Goal: Transaction & Acquisition: Book appointment/travel/reservation

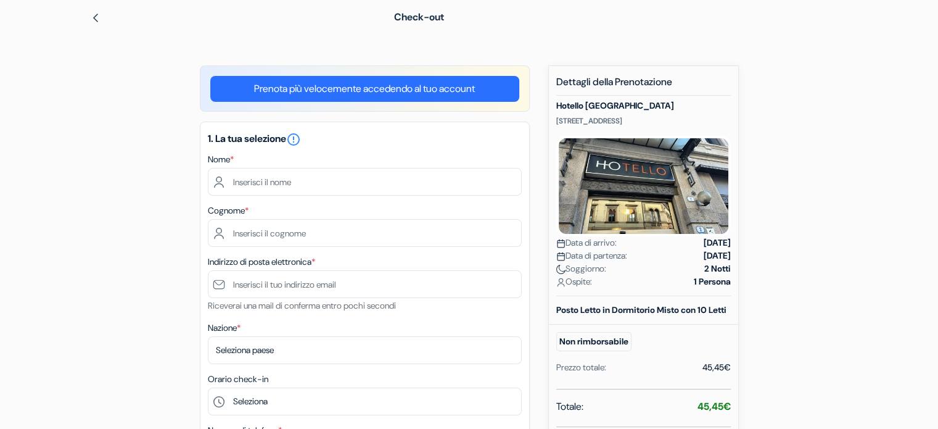
scroll to position [123, 0]
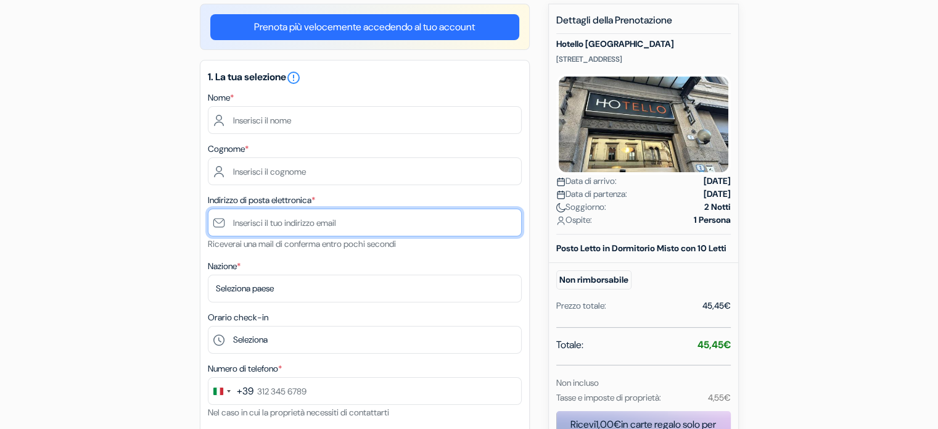
click at [292, 227] on input "text" at bounding box center [365, 222] width 314 height 28
type input "[EMAIL_ADDRESS][DOMAIN_NAME]"
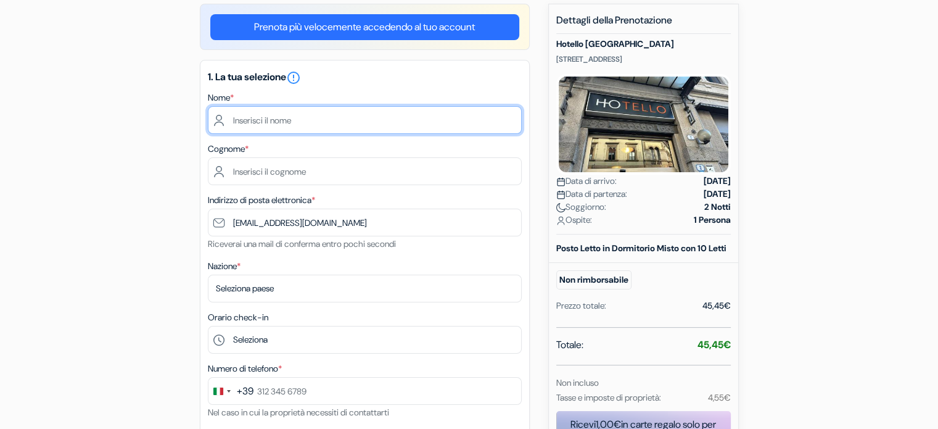
type input "Ali"
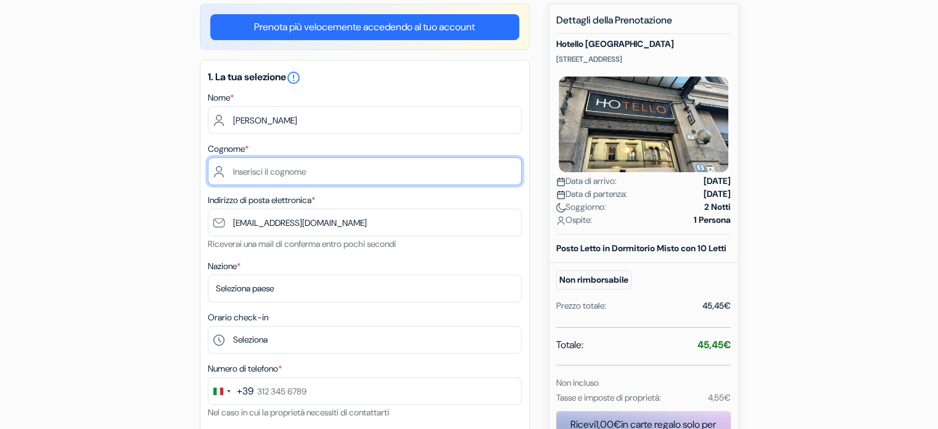
type input "Amjad"
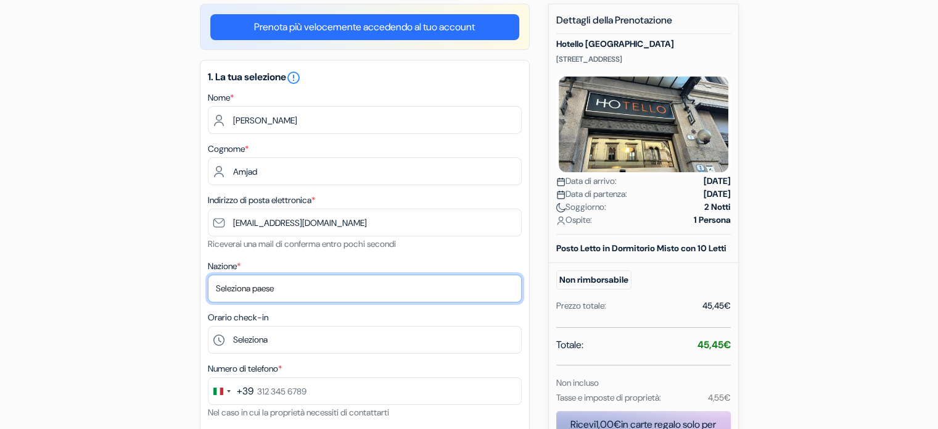
select select "hu"
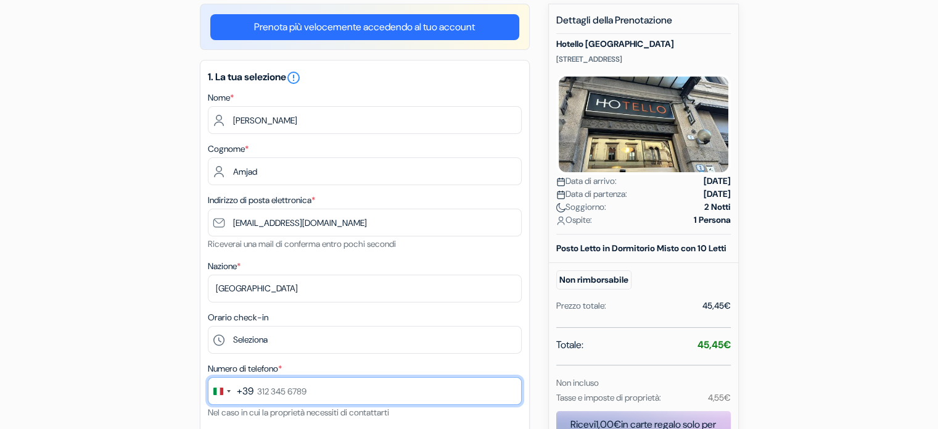
type input "06 2057 2643"
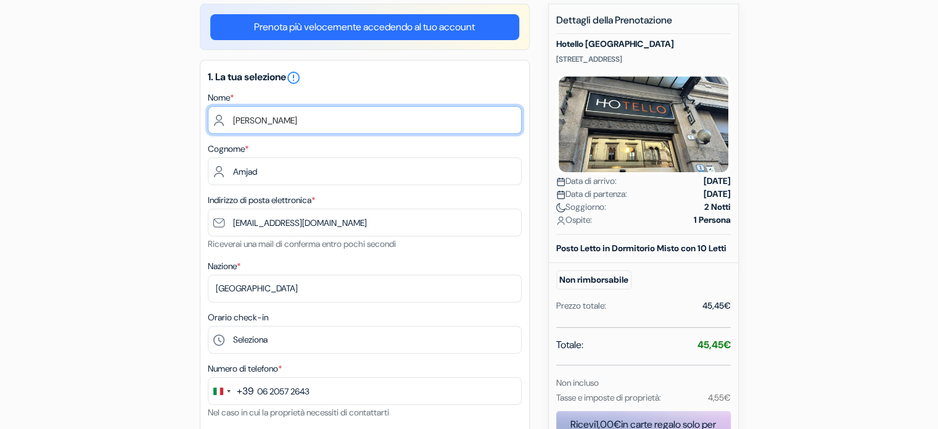
click at [277, 118] on input "Ali" at bounding box center [365, 120] width 314 height 28
type input "Amjad"
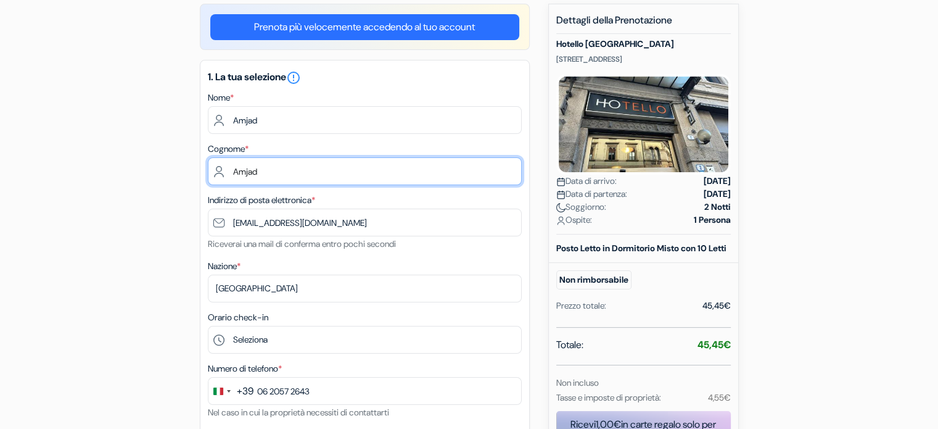
click at [250, 171] on input "Amjad" at bounding box center [365, 171] width 314 height 28
type input "Ali"
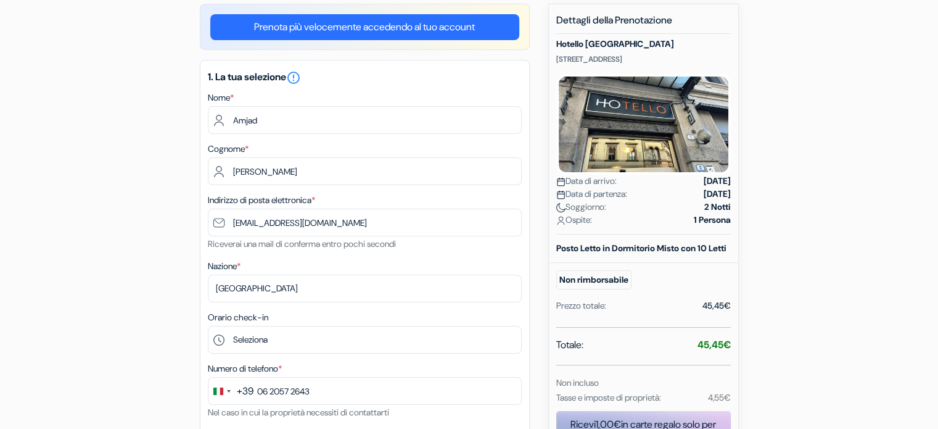
drag, startPoint x: 165, startPoint y: 212, endPoint x: 178, endPoint y: 212, distance: 13.6
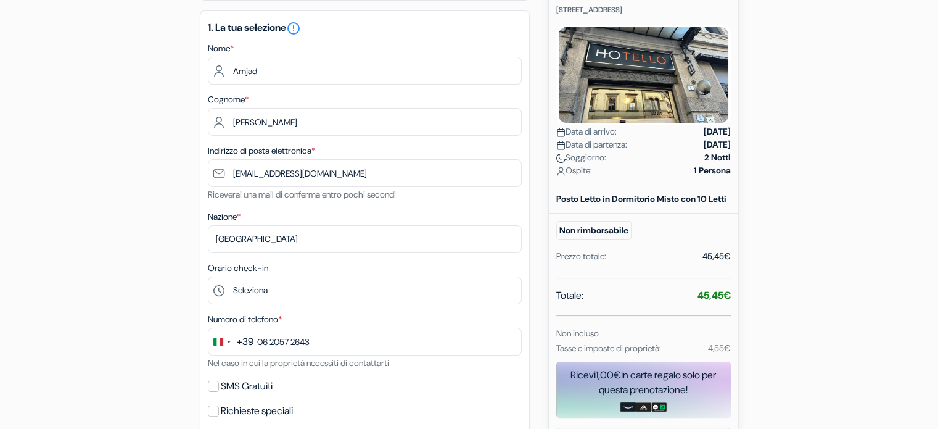
scroll to position [247, 0]
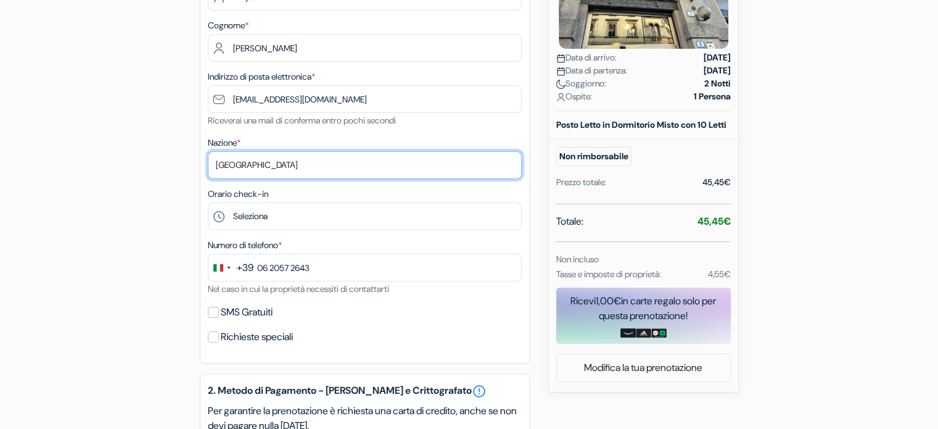
click at [259, 163] on select "Seleziona paese Abkhazia Afghanistan Albania Algeria Andorra Angola Anguilla An…" at bounding box center [365, 165] width 314 height 28
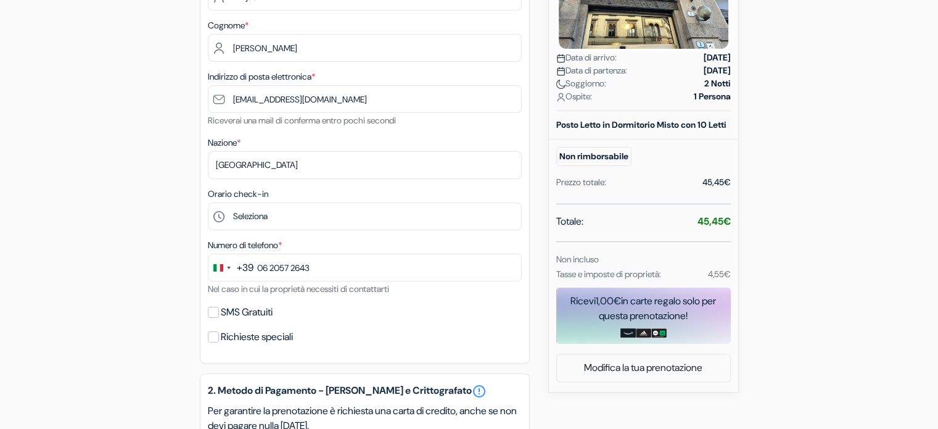
click at [173, 197] on div "add_box Hotello Padova Corso del Popolo, 2, Padova, Italia Dettagli della Strut…" at bounding box center [469, 356] width 814 height 952
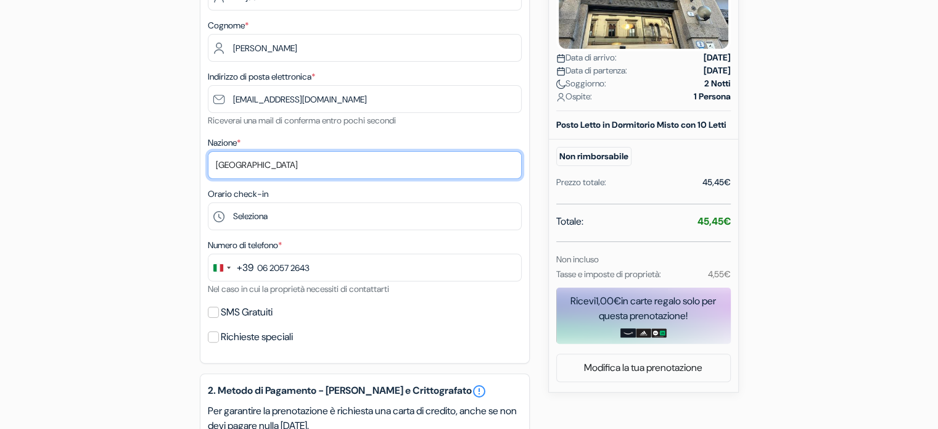
click at [266, 162] on select "Seleziona paese Abkhazia Afghanistan Albania Algeria Andorra Angola Anguilla An…" at bounding box center [365, 165] width 314 height 28
select select "pk"
click at [208, 152] on select "Seleziona paese Abkhazia Afghanistan Albania Algeria Andorra Angola Anguilla An…" at bounding box center [365, 165] width 314 height 28
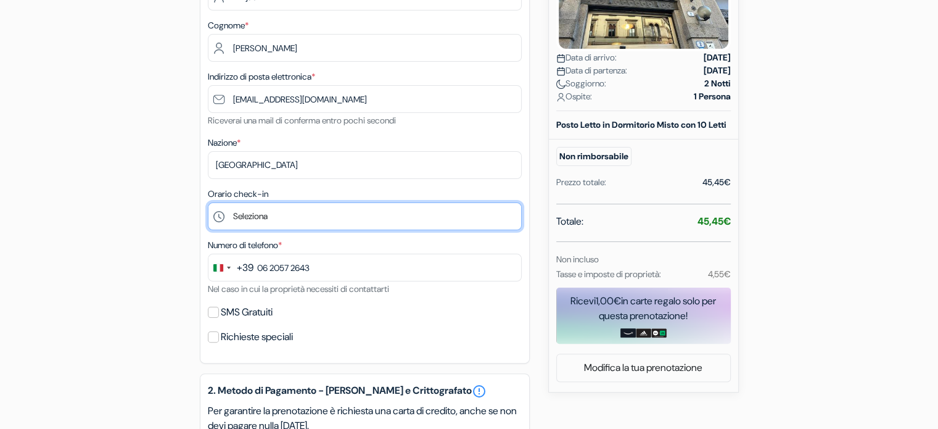
click at [269, 216] on select "Seleziona 15:00 16:00 17:00 18:00 19:00 20:00 21:00 22:00 23:00" at bounding box center [365, 216] width 314 height 28
select select "19"
click at [208, 203] on select "Seleziona 15:00 16:00 17:00 18:00 19:00 20:00 21:00 22:00 23:00" at bounding box center [365, 216] width 314 height 28
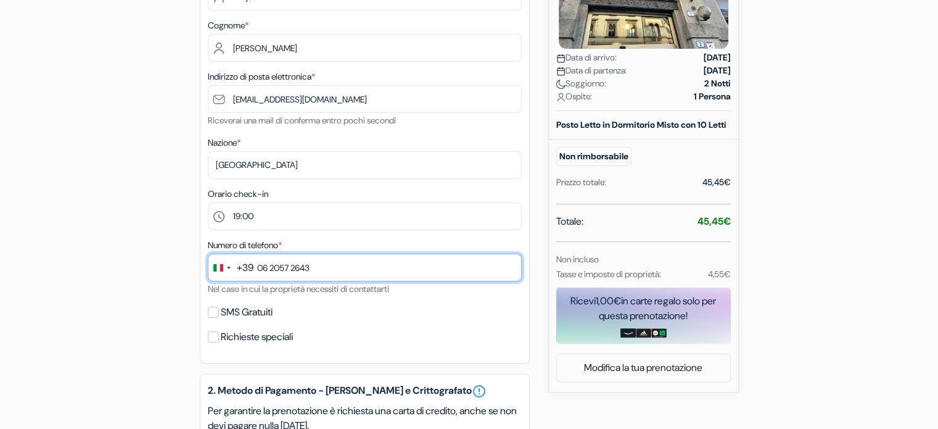
click at [295, 273] on input "06 2057 2643" at bounding box center [365, 267] width 314 height 28
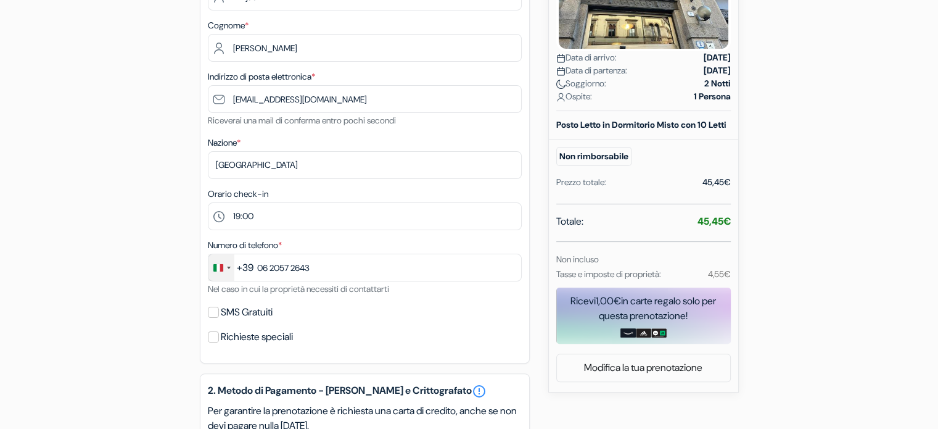
click at [231, 270] on div "Change country, selected Italy (+39)" at bounding box center [221, 267] width 26 height 27
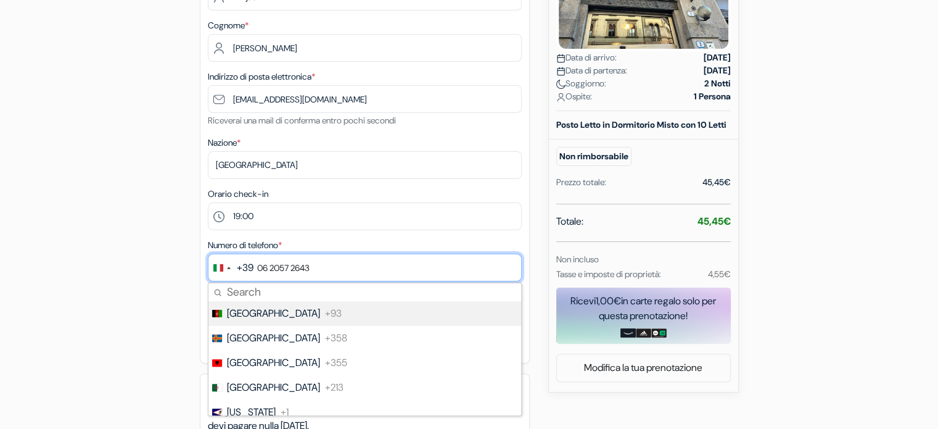
click at [290, 256] on input "06 2057 2643" at bounding box center [365, 267] width 314 height 28
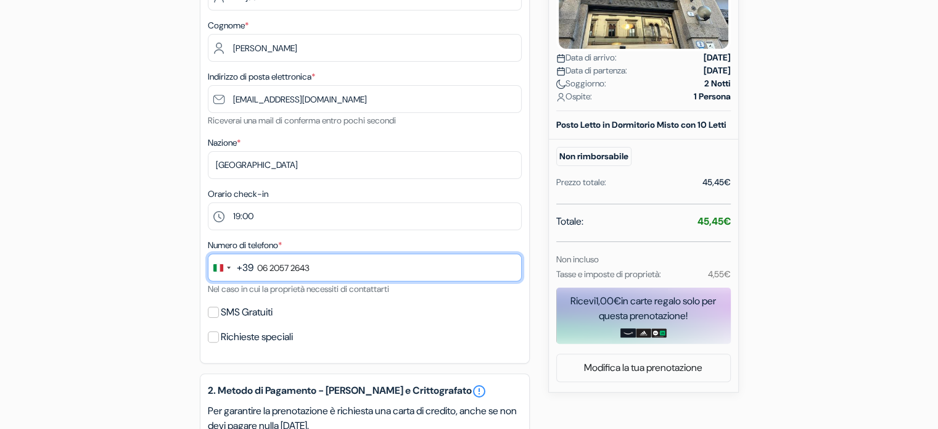
click at [326, 269] on input "06 2057 2643" at bounding box center [365, 267] width 314 height 28
type input "0"
type input "351 300 8754"
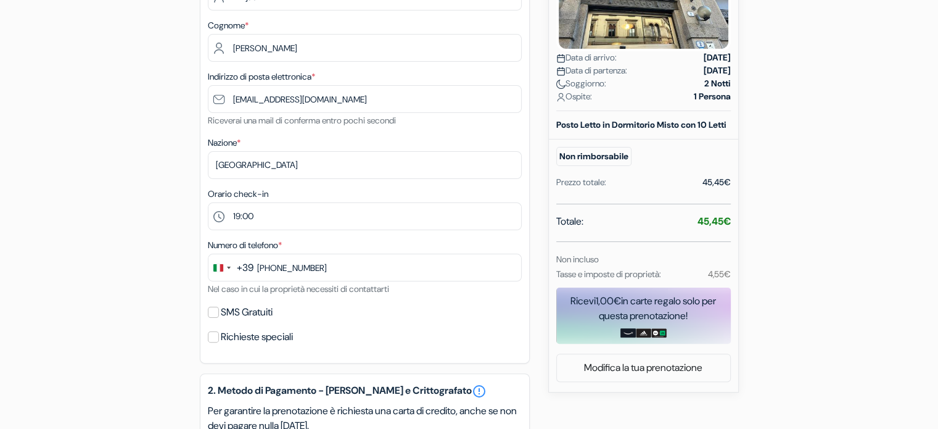
click at [121, 178] on div "add_box Hotello Padova Corso del Popolo, 2, Padova, Italia Dettagli della Strut…" at bounding box center [469, 356] width 814 height 952
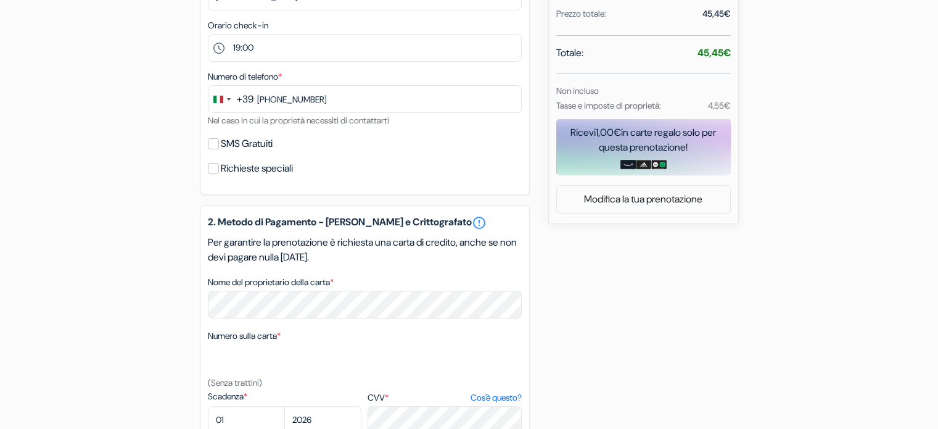
scroll to position [493, 0]
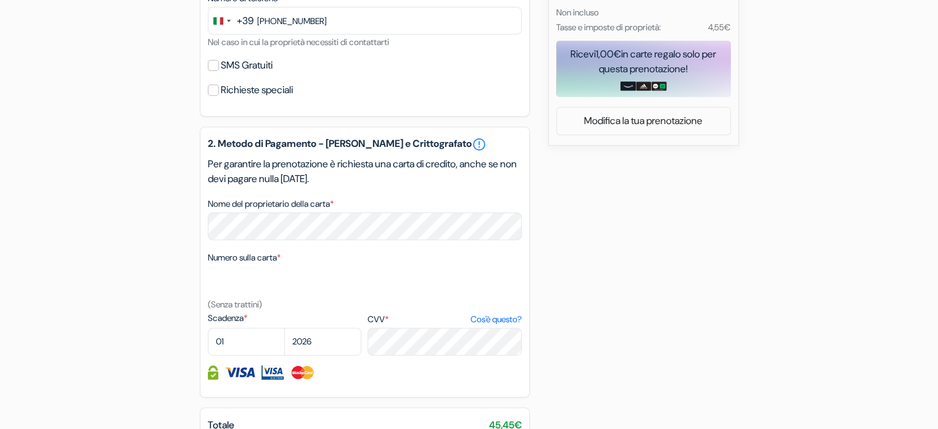
click at [112, 216] on div "add_box Hotello Padova Corso del Popolo, 2, Padova, Italia Dettagli della Strut…" at bounding box center [469, 110] width 814 height 952
drag, startPoint x: 91, startPoint y: 294, endPoint x: 220, endPoint y: 293, distance: 128.3
click at [96, 294] on div "add_box Hotello Padova Corso del Popolo, 2, Padova, Italia Dettagli della Strut…" at bounding box center [469, 110] width 814 height 952
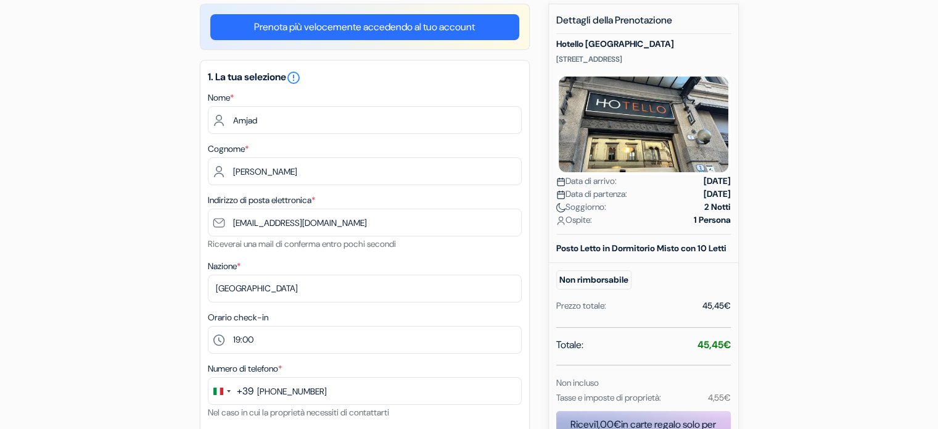
scroll to position [0, 0]
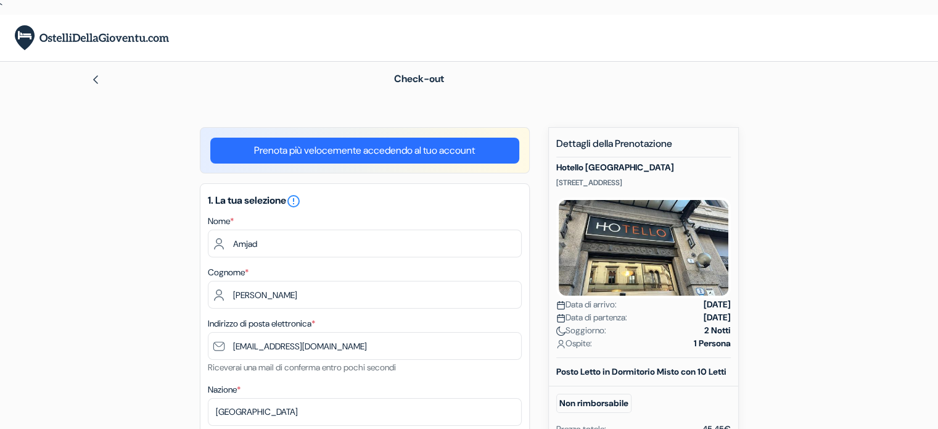
click at [408, 145] on link "Prenota più velocemente accedendo al tuo account" at bounding box center [364, 150] width 309 height 26
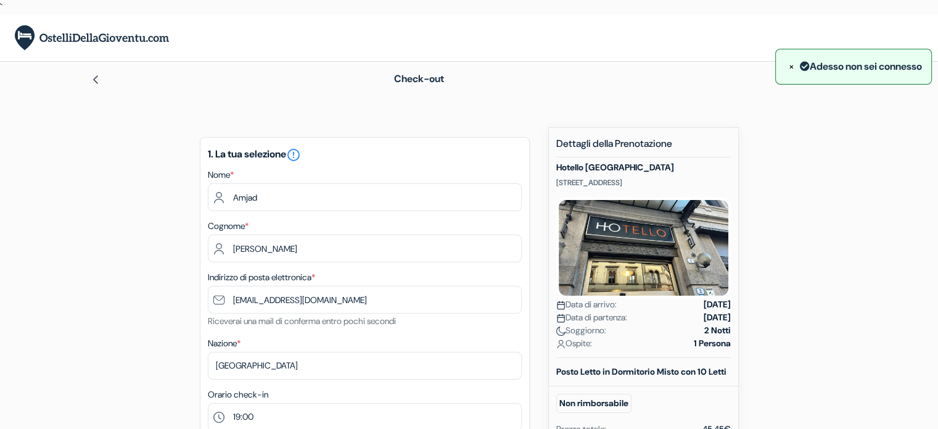
click at [789, 66] on span "×" at bounding box center [792, 66] width 6 height 13
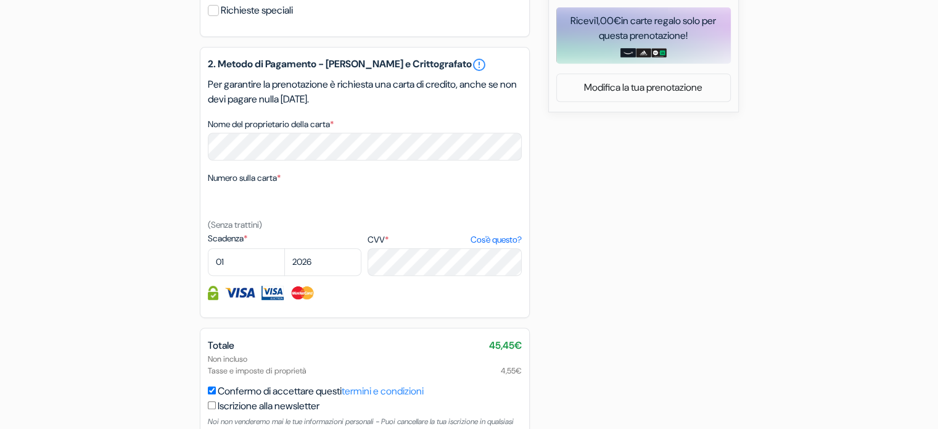
scroll to position [421, 0]
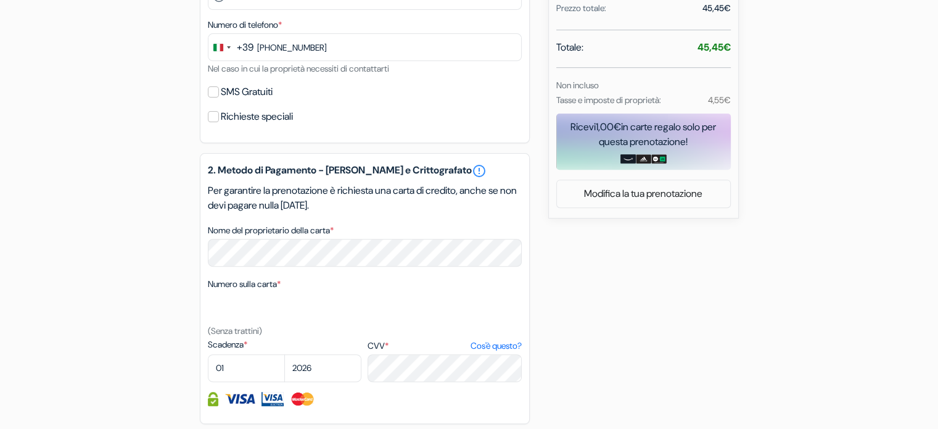
click at [128, 266] on div "add_box Hotello Padova Corso del Popolo, 2, Padova, Italia Dettagli della Strut…" at bounding box center [469, 160] width 814 height 906
select select "03"
select select "2029"
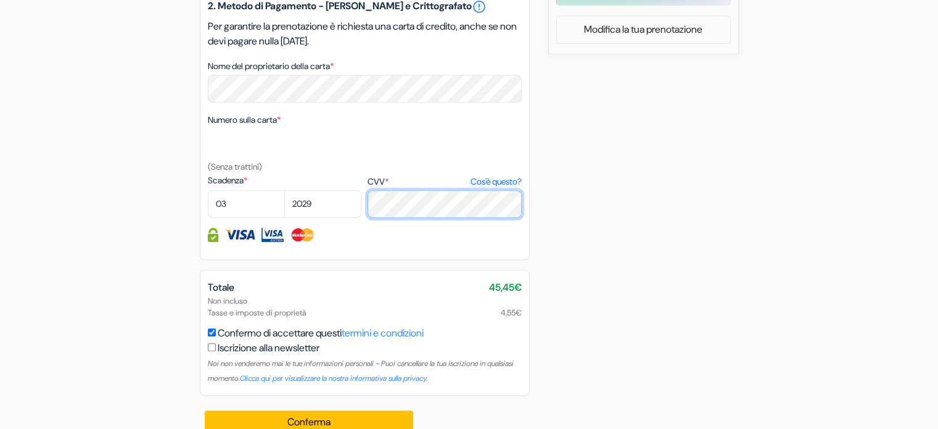
scroll to position [605, 0]
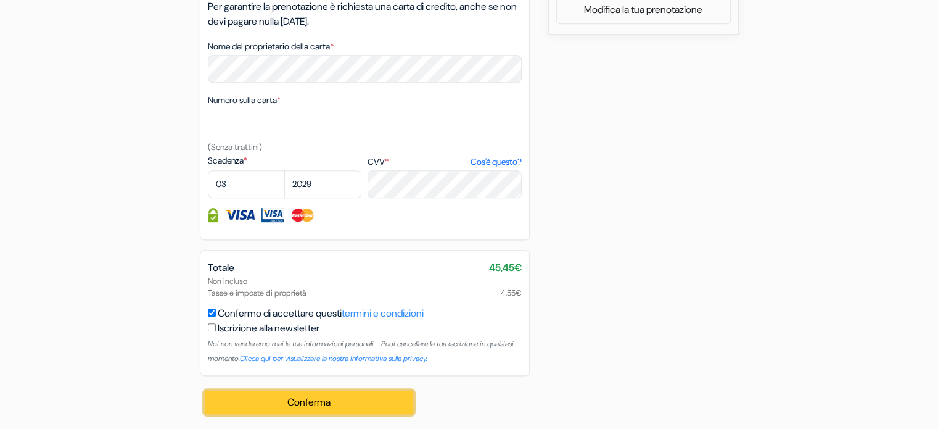
click at [286, 403] on button "Conferma Loading..." at bounding box center [309, 401] width 209 height 23
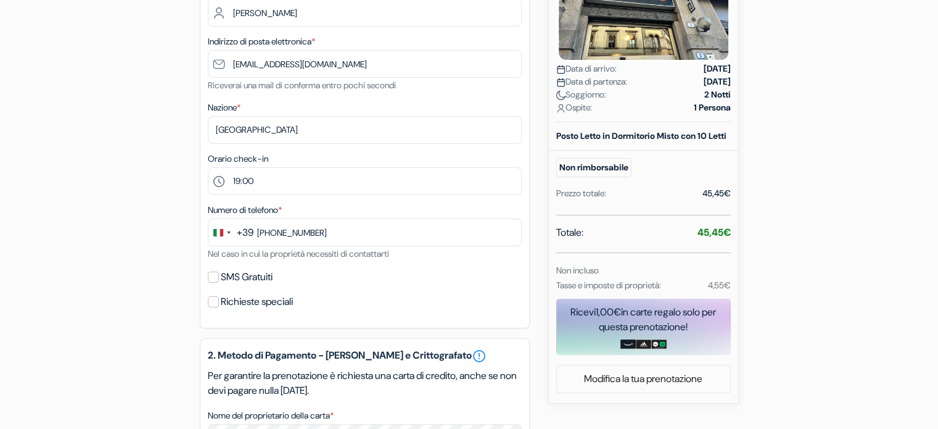
scroll to position [173, 0]
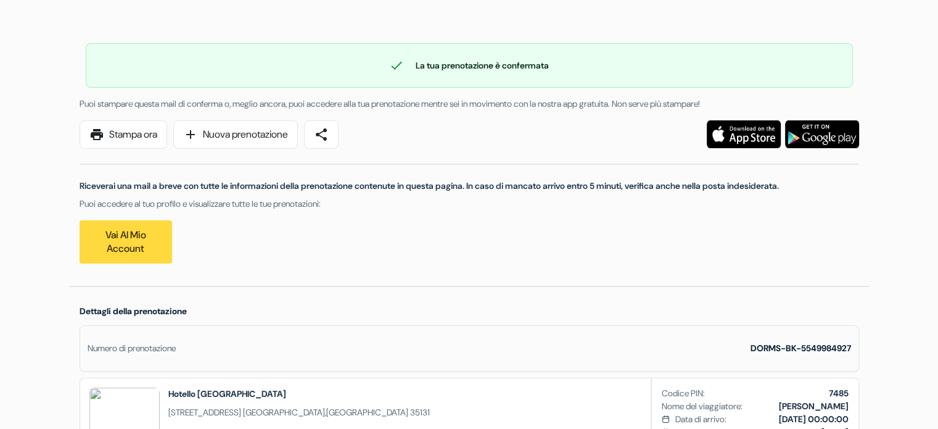
scroll to position [308, 0]
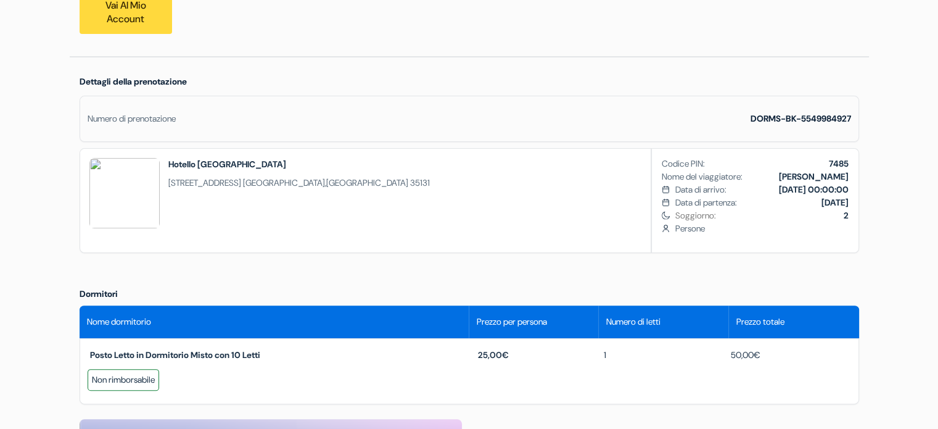
click at [895, 278] on div "Lingua [GEOGRAPHIC_DATA] [GEOGRAPHIC_DATA] [GEOGRAPHIC_DATA] Scarica App" at bounding box center [469, 386] width 938 height 1363
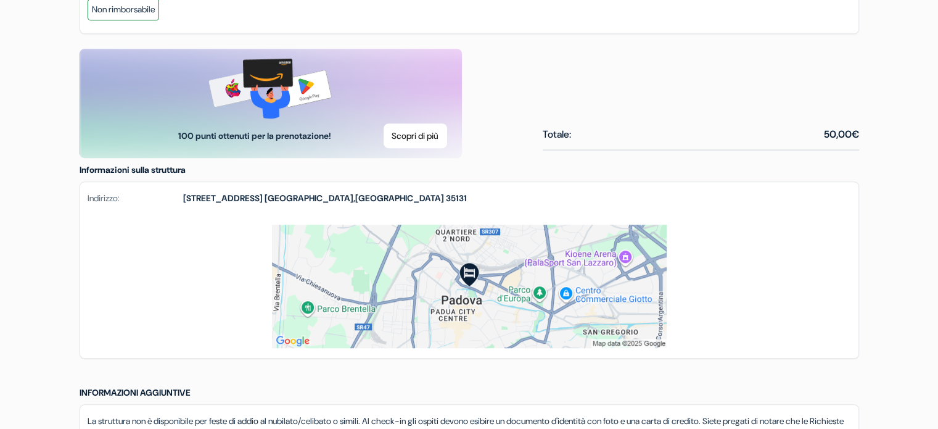
scroll to position [678, 0]
drag, startPoint x: 821, startPoint y: 130, endPoint x: 835, endPoint y: 133, distance: 13.8
click at [835, 132] on div "Totale: 50,00€" at bounding box center [701, 134] width 316 height 15
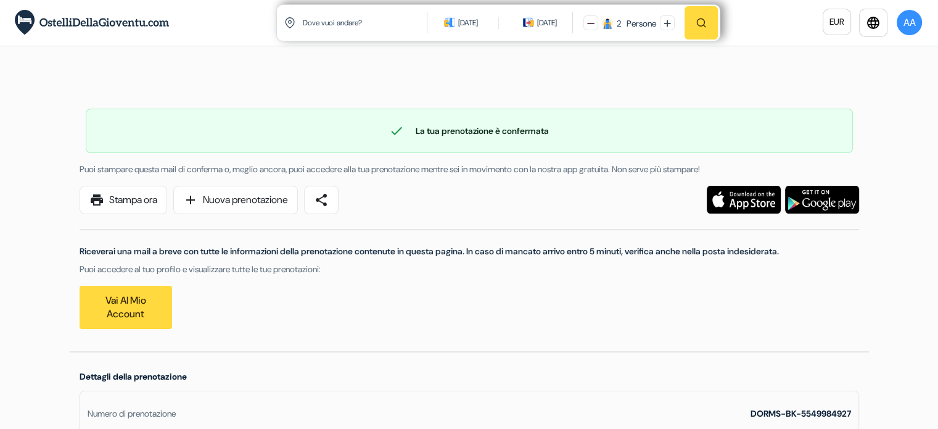
scroll to position [0, 0]
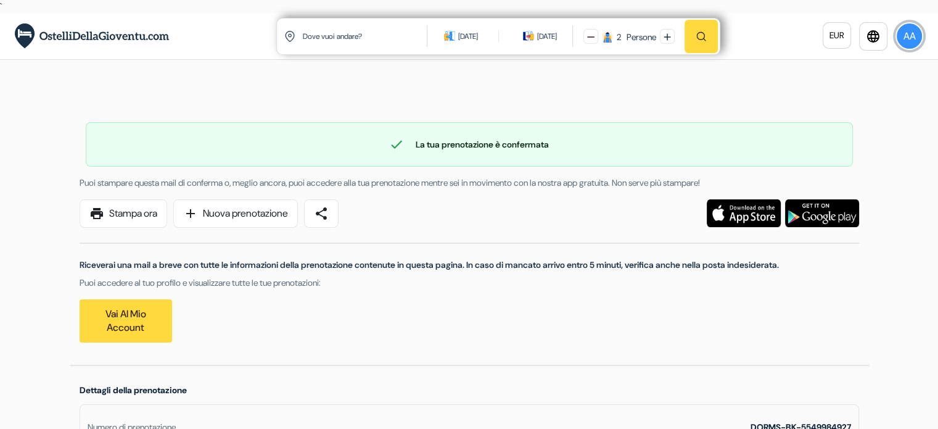
click at [909, 36] on button "AA" at bounding box center [909, 36] width 28 height 28
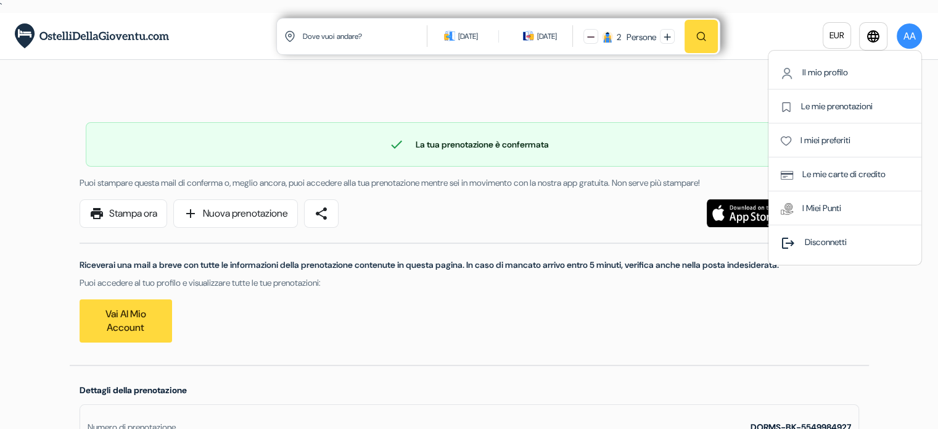
click at [870, 73] on li "Il mio profilo" at bounding box center [844, 72] width 154 height 34
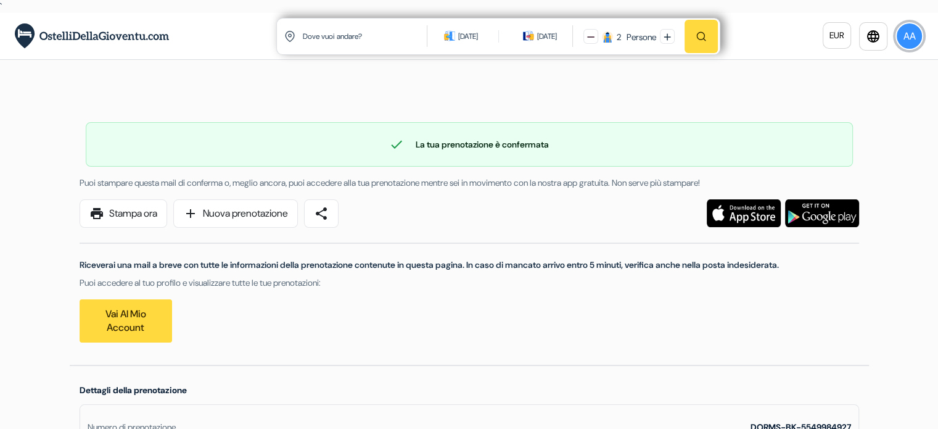
click at [913, 31] on button "AA" at bounding box center [909, 36] width 28 height 28
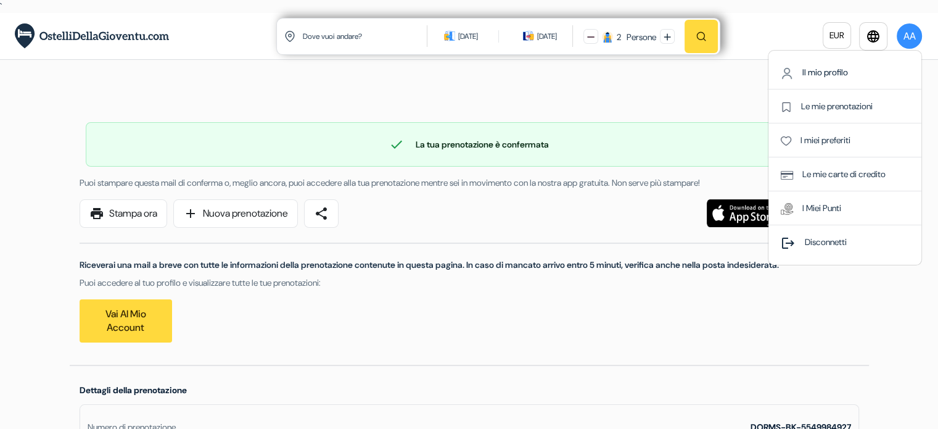
click at [834, 72] on link "Il mio profilo" at bounding box center [814, 72] width 67 height 11
